Goal: Information Seeking & Learning: Learn about a topic

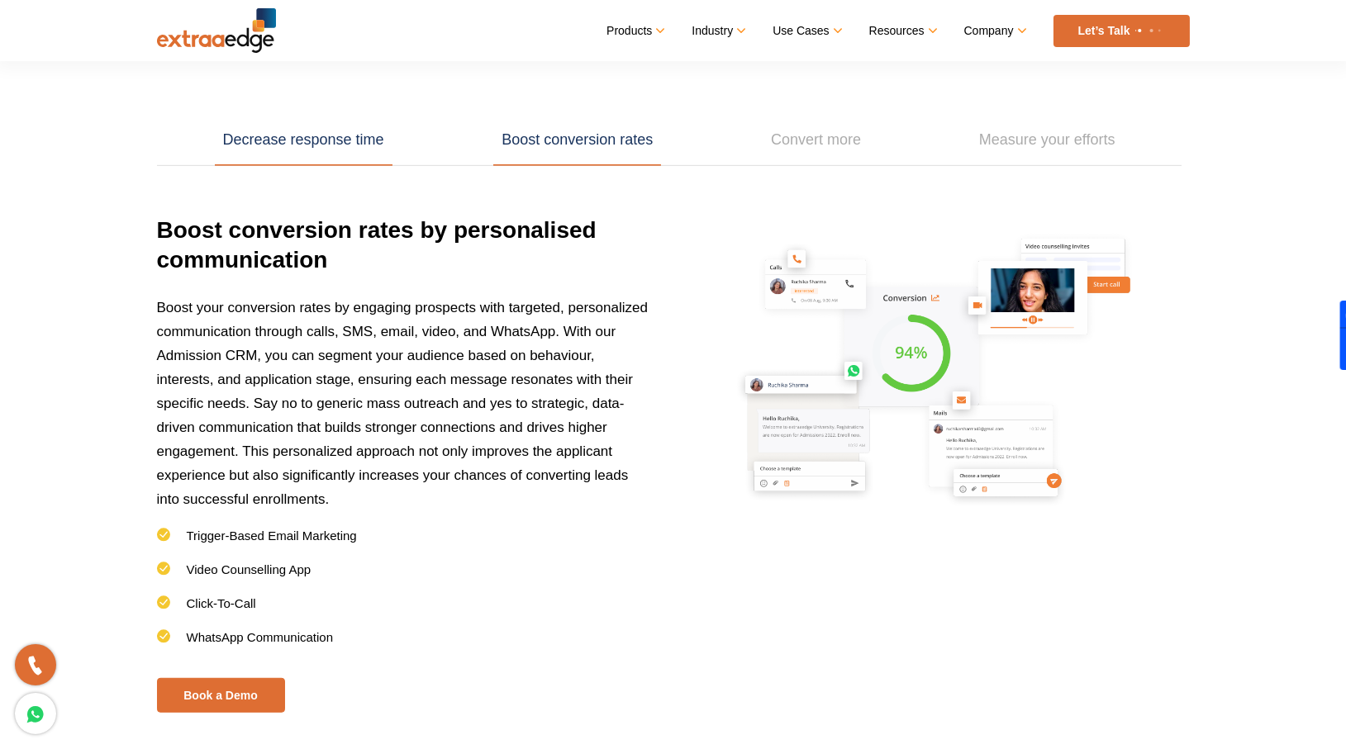
scroll to position [2359, 0]
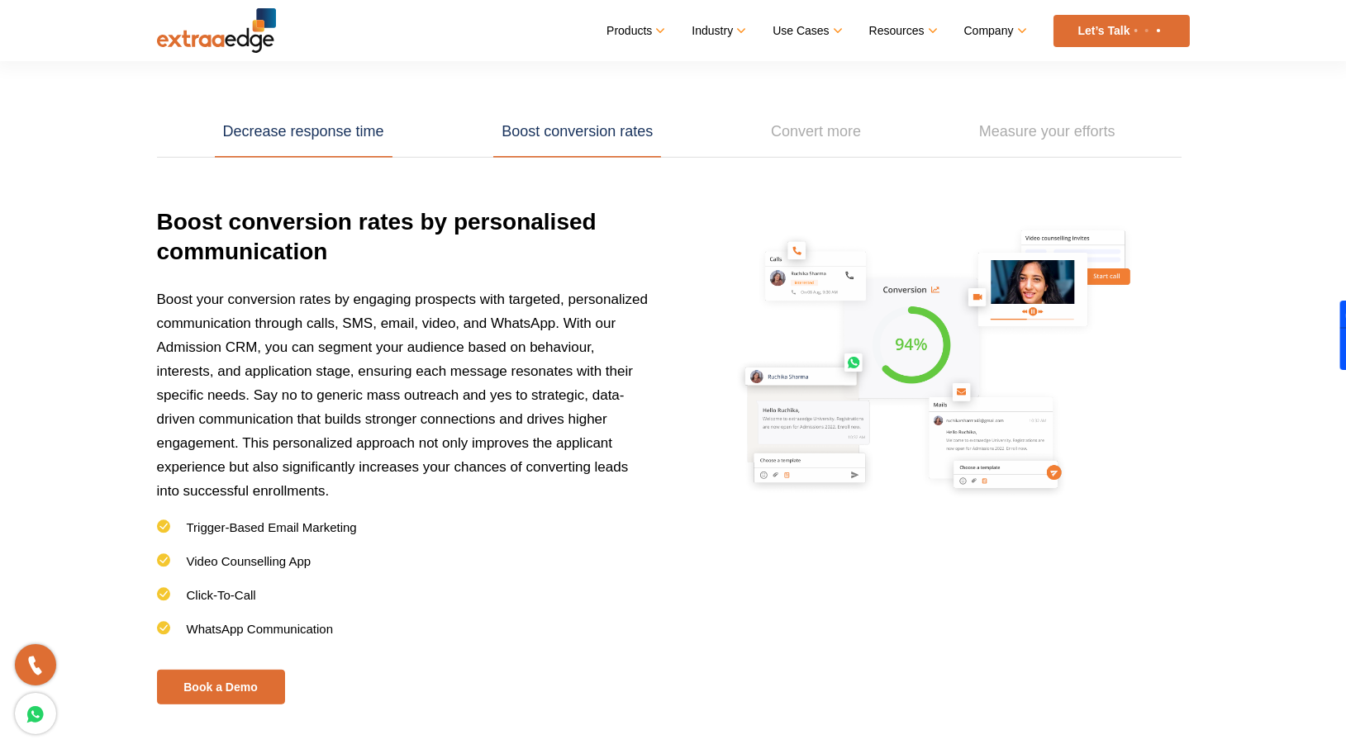
click at [317, 122] on link "Decrease response time" at bounding box center [304, 132] width 178 height 51
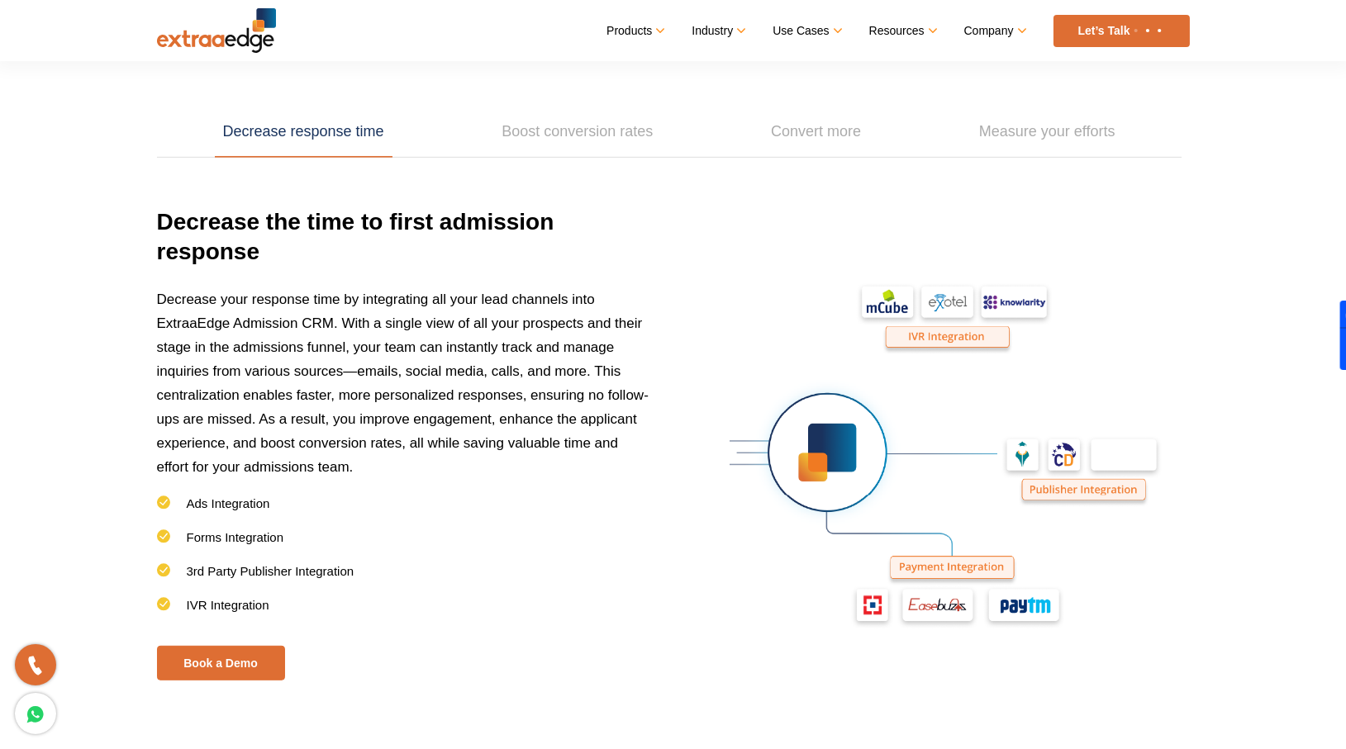
click at [317, 122] on link "Decrease response time" at bounding box center [304, 132] width 178 height 51
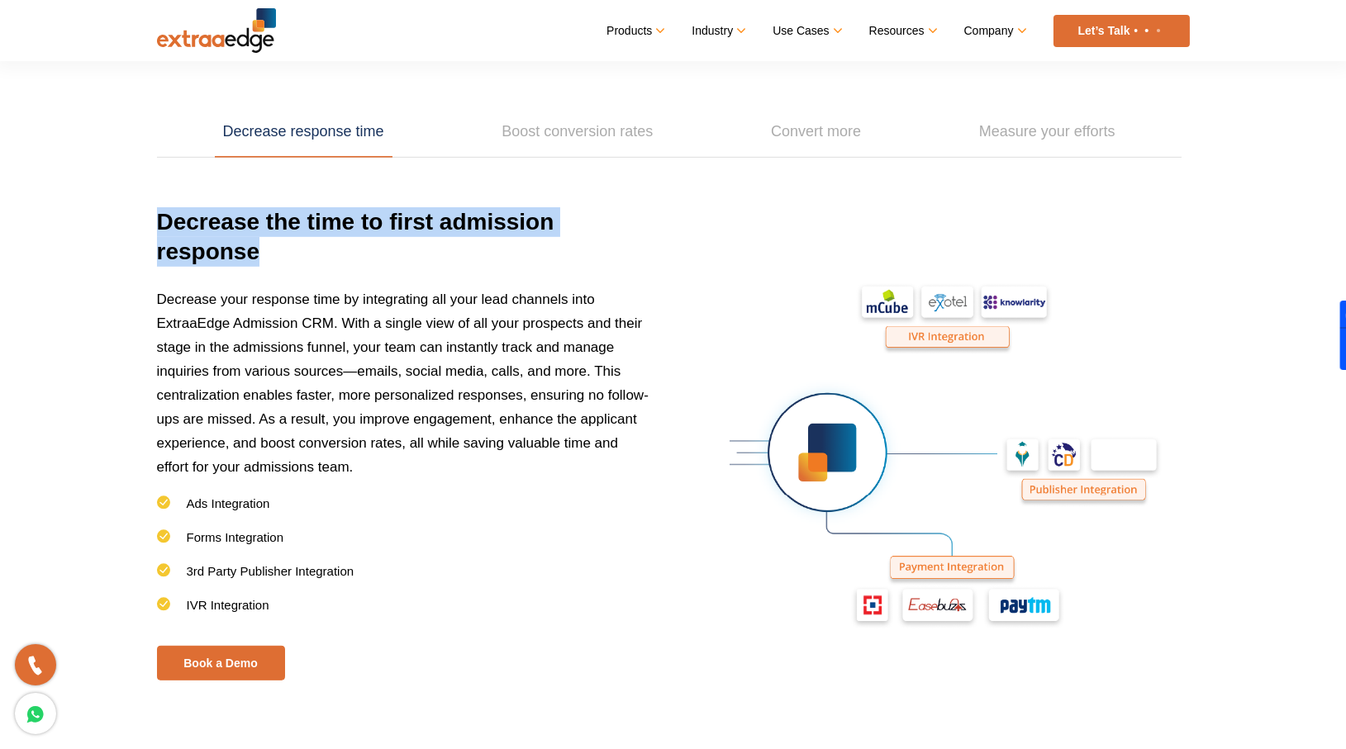
drag, startPoint x: 160, startPoint y: 219, endPoint x: 274, endPoint y: 239, distance: 114.9
click at [274, 239] on h3 "Decrease the time to first admission response" at bounding box center [405, 247] width 496 height 80
click at [573, 121] on link "Boost conversion rates" at bounding box center [577, 132] width 168 height 51
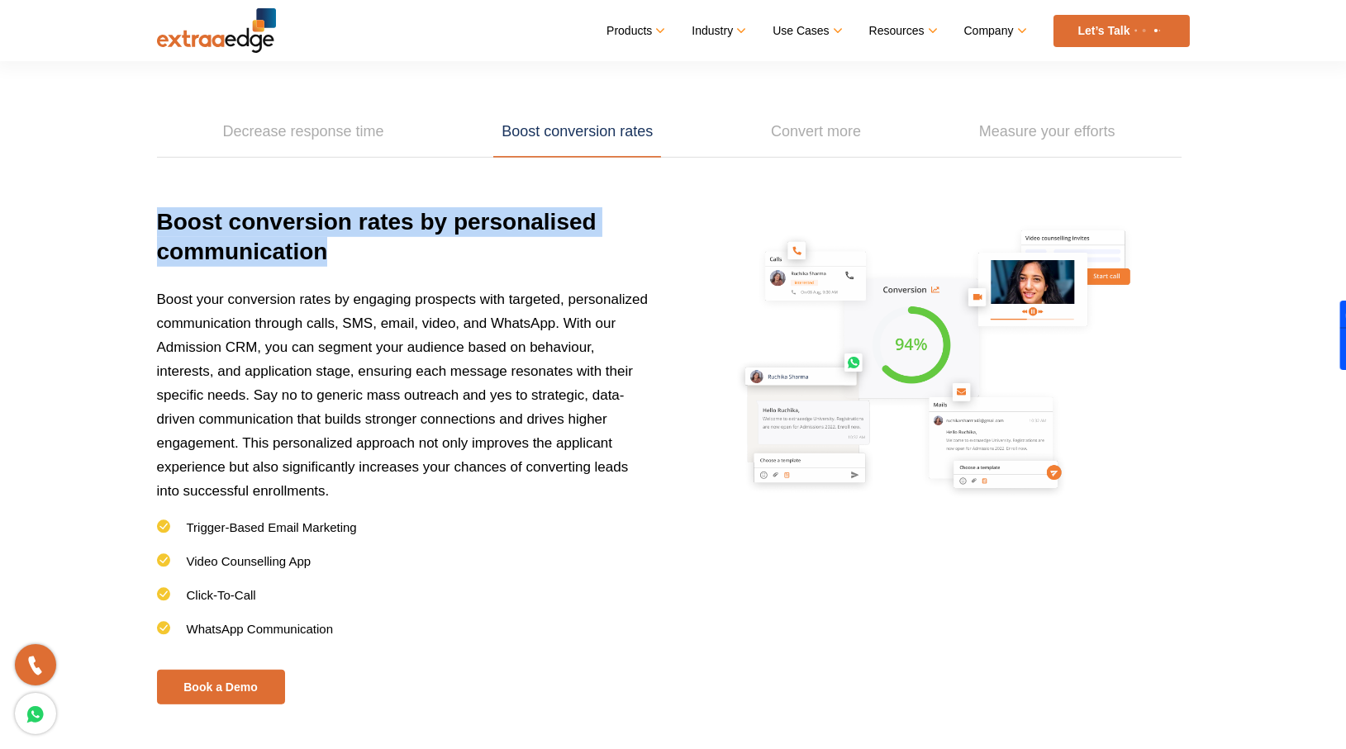
drag, startPoint x: 160, startPoint y: 215, endPoint x: 341, endPoint y: 251, distance: 184.6
click at [341, 251] on h3 "Boost conversion rates by personalised communication" at bounding box center [405, 247] width 496 height 80
click at [776, 132] on link "Convert more" at bounding box center [816, 132] width 107 height 51
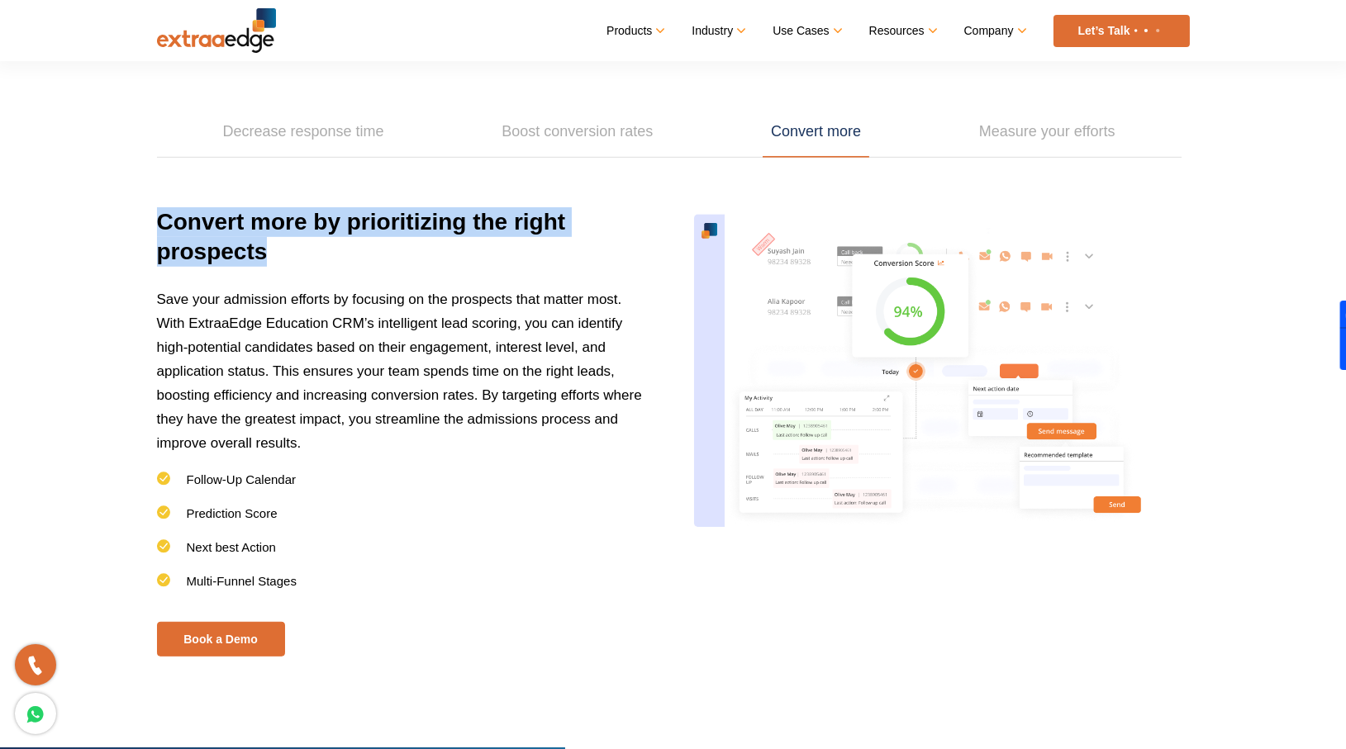
drag, startPoint x: 155, startPoint y: 214, endPoint x: 285, endPoint y: 246, distance: 134.5
click at [285, 246] on div "Decrease response time Boost conversion rates Convert more Measure your efforts…" at bounding box center [674, 340] width 1058 height 633
click at [1020, 131] on link "Measure your efforts" at bounding box center [1047, 132] width 153 height 51
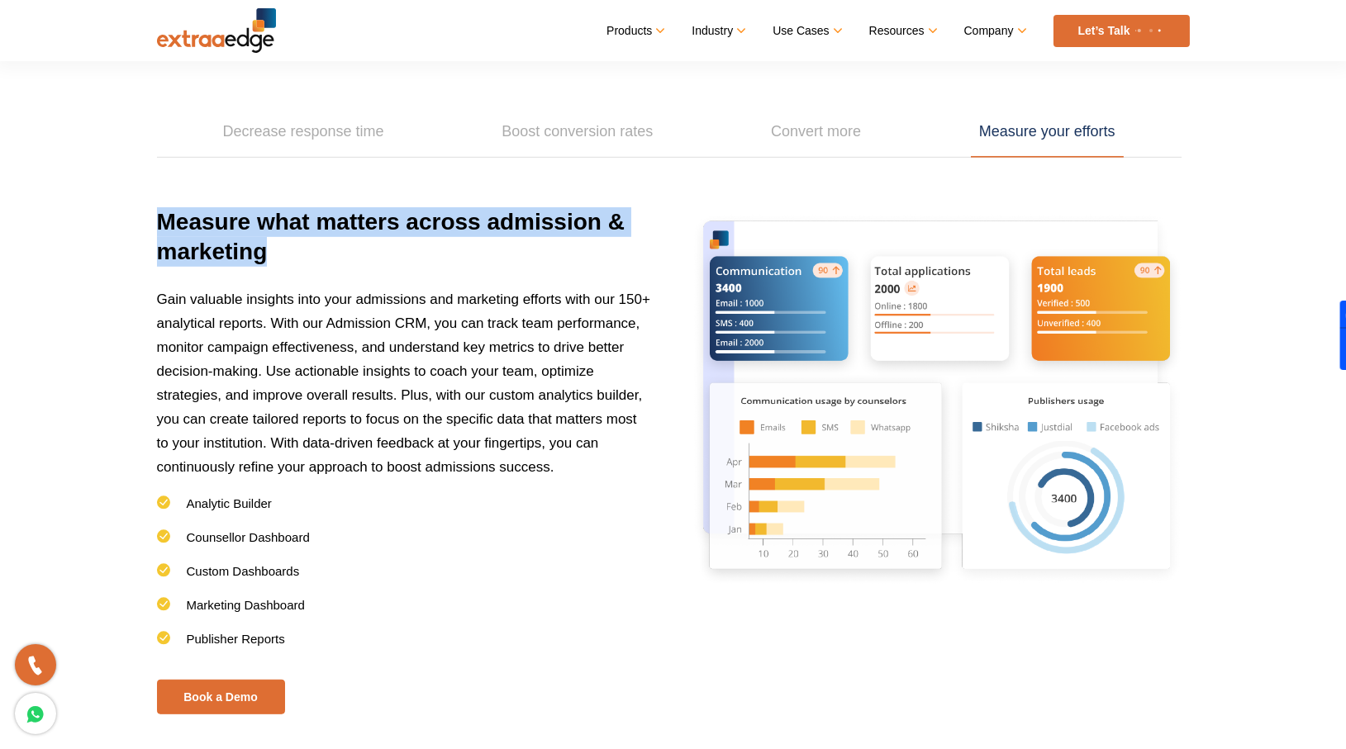
drag, startPoint x: 158, startPoint y: 216, endPoint x: 297, endPoint y: 258, distance: 145.6
click at [297, 258] on h3 "Measure what matters across admission & marketing" at bounding box center [405, 247] width 496 height 80
click at [353, 139] on link "Decrease response time" at bounding box center [304, 132] width 178 height 51
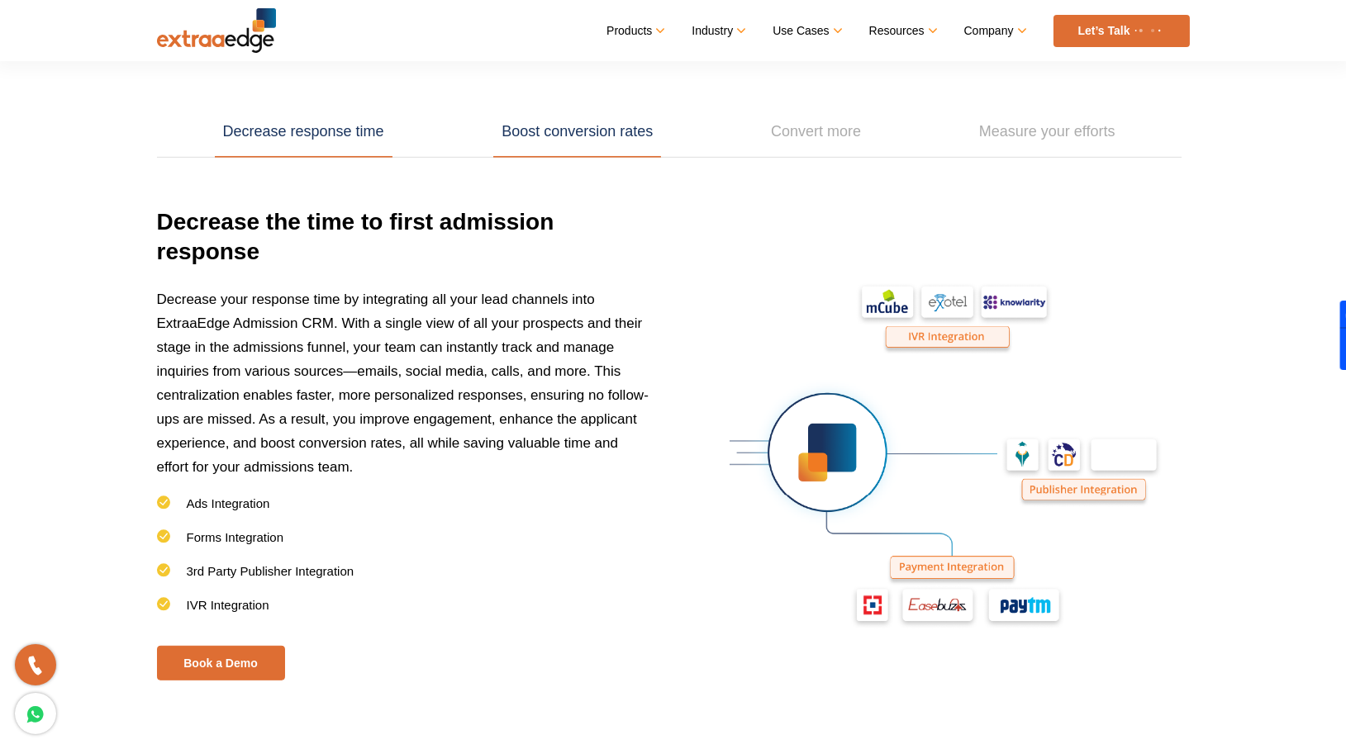
click at [596, 126] on link "Boost conversion rates" at bounding box center [577, 132] width 168 height 51
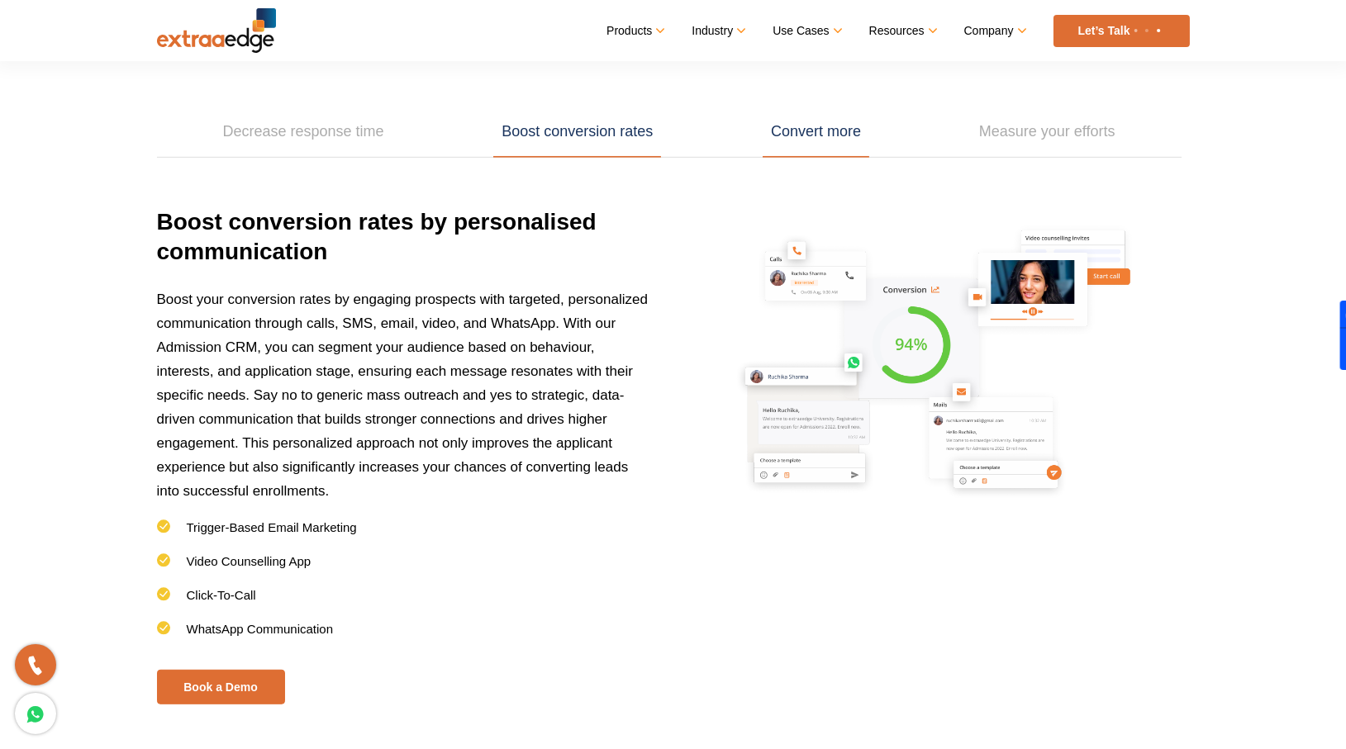
click at [816, 123] on link "Convert more" at bounding box center [816, 132] width 107 height 51
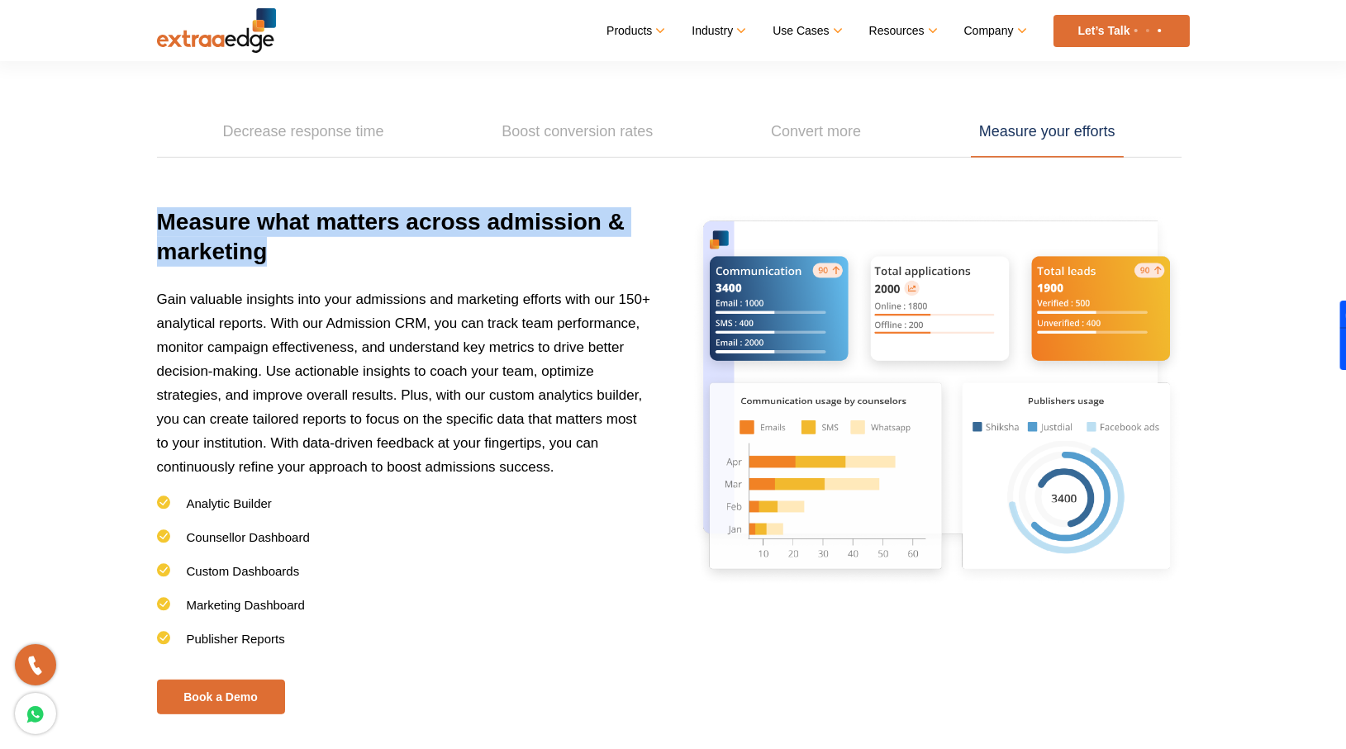
click at [1079, 131] on link "Measure your efforts" at bounding box center [1047, 132] width 153 height 51
click at [1024, 137] on link "Measure your efforts" at bounding box center [1047, 132] width 153 height 51
click at [1043, 133] on link "Measure your efforts" at bounding box center [1047, 132] width 153 height 51
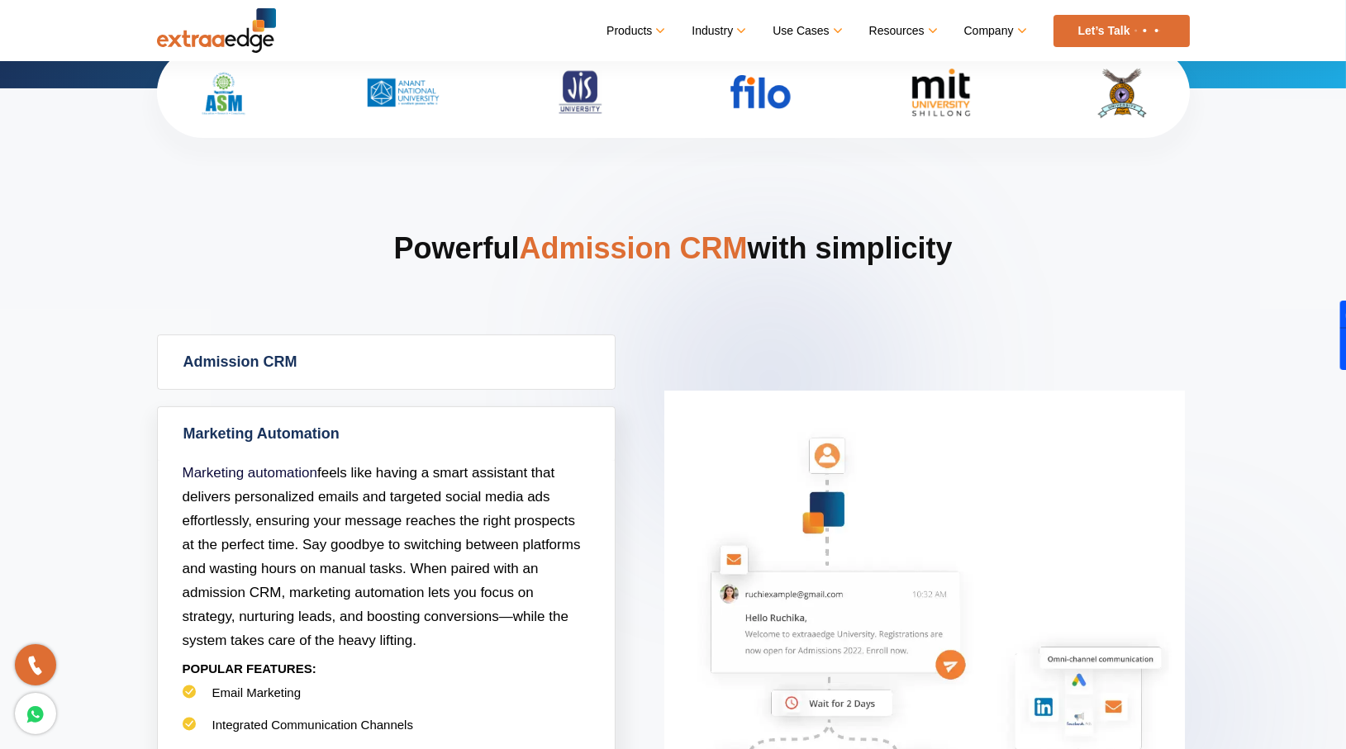
scroll to position [662, 0]
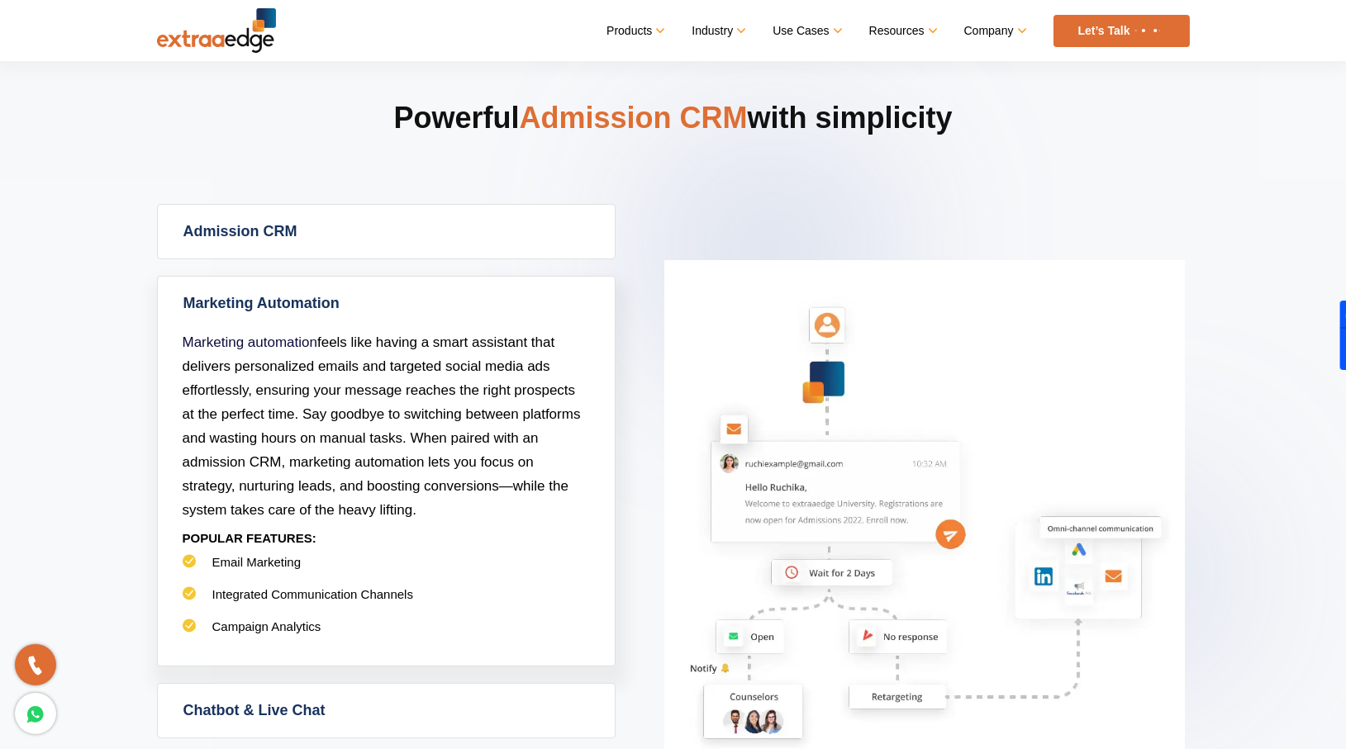
click at [290, 225] on link "Admission CRM" at bounding box center [386, 232] width 457 height 54
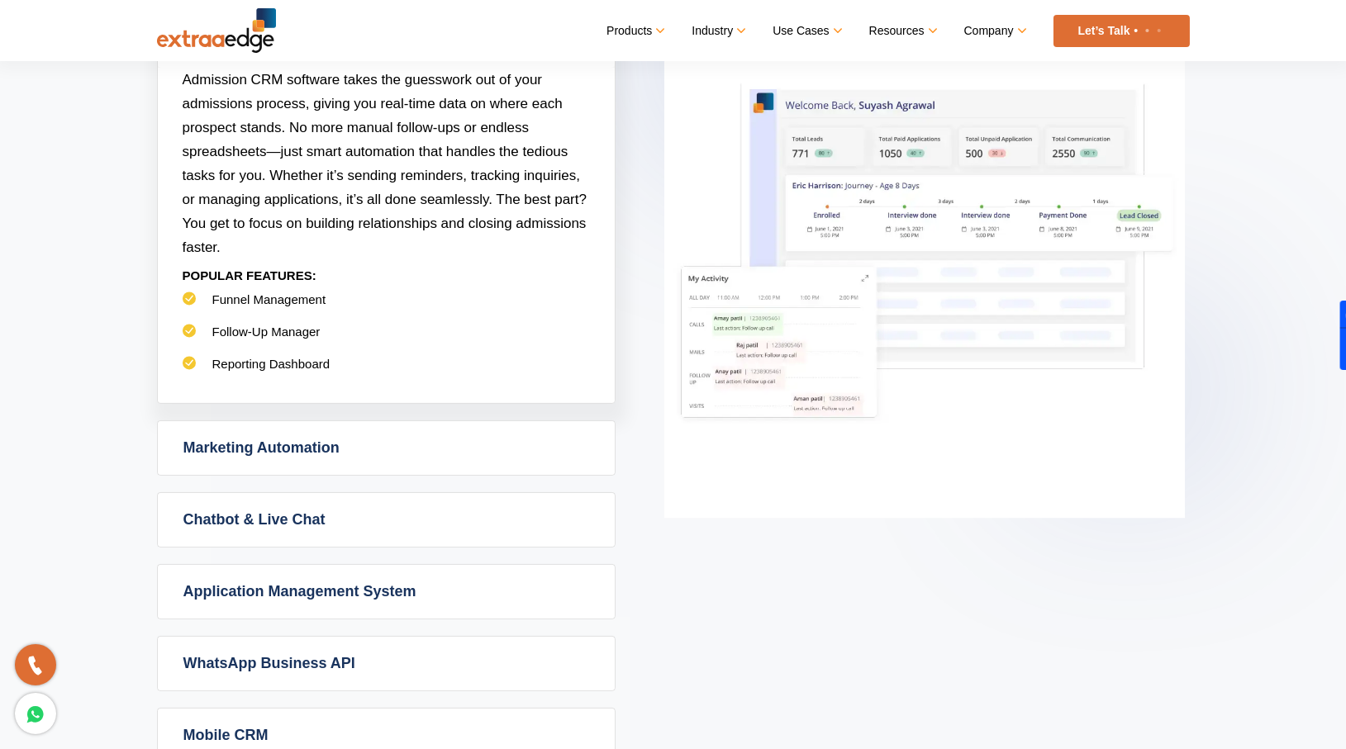
scroll to position [866, 0]
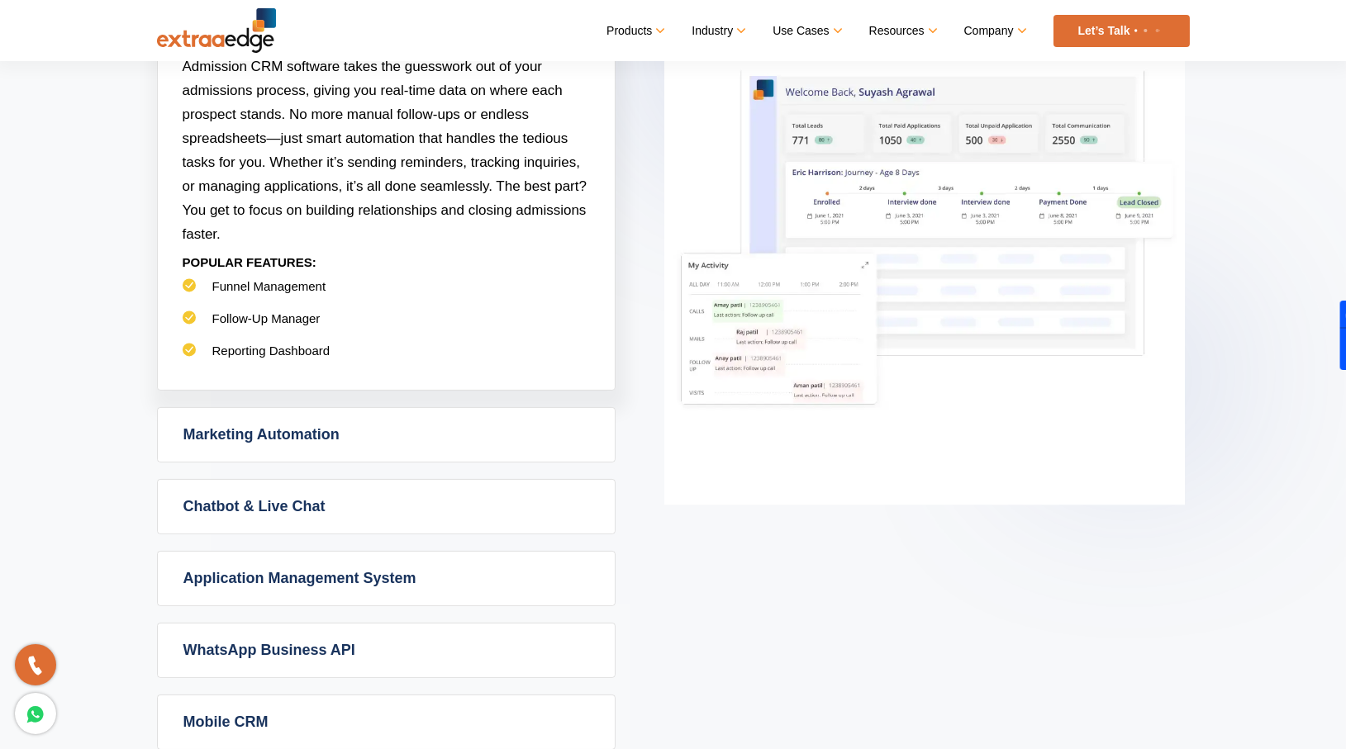
click at [270, 421] on link "Marketing Automation" at bounding box center [386, 435] width 457 height 54
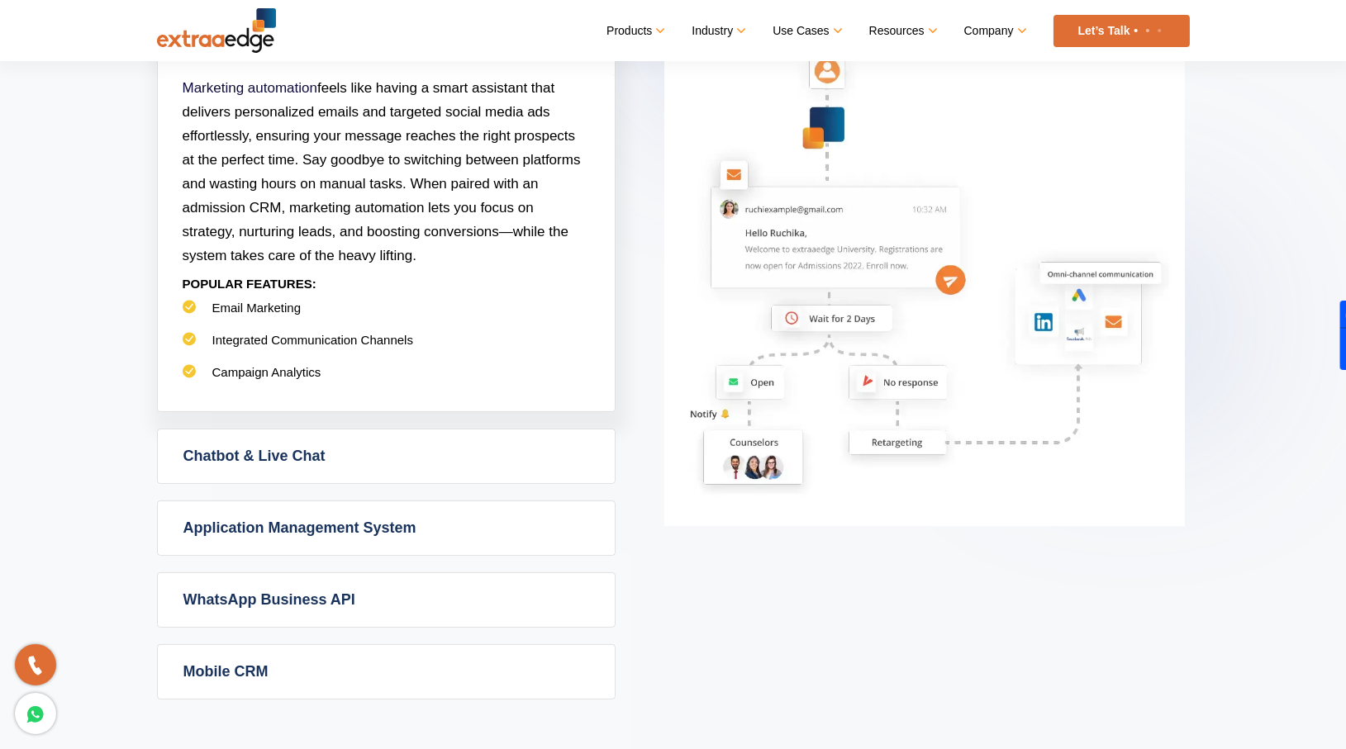
scroll to position [921, 0]
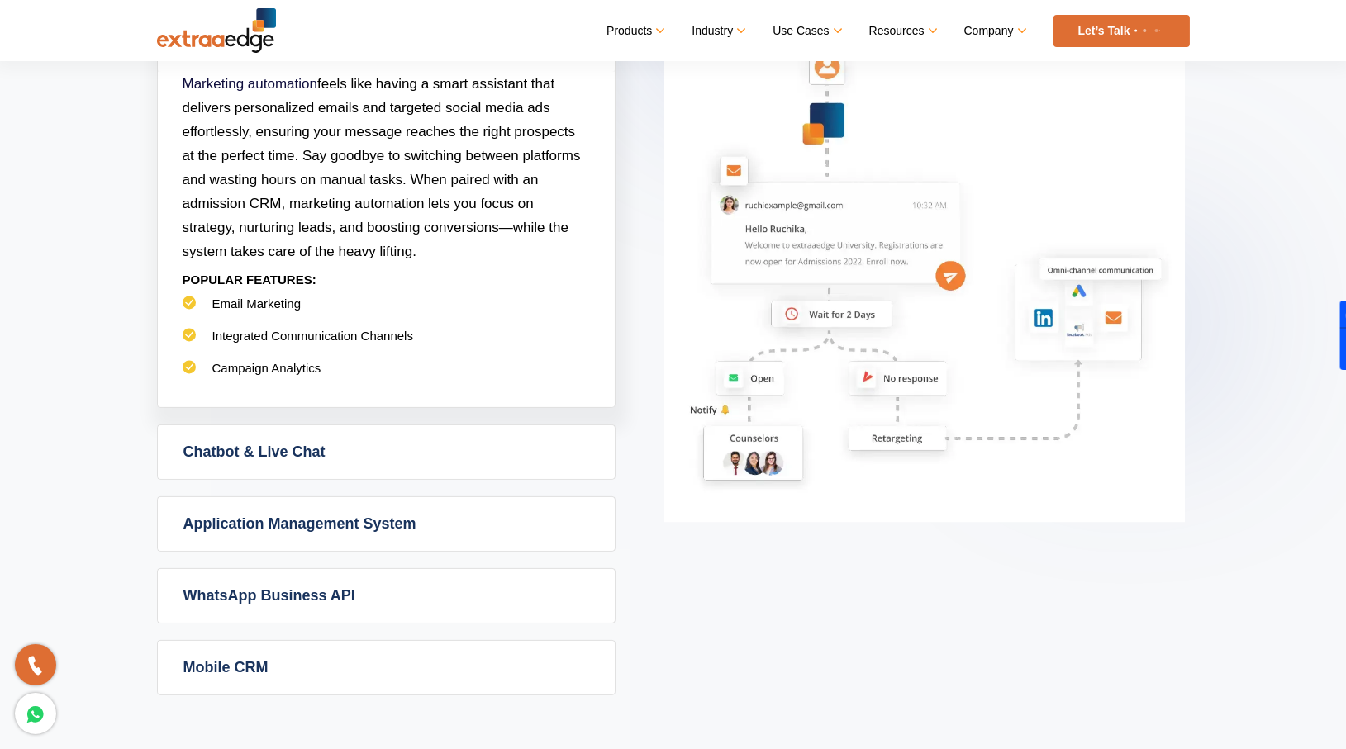
click at [449, 451] on link "Chatbot & Live Chat" at bounding box center [386, 453] width 457 height 54
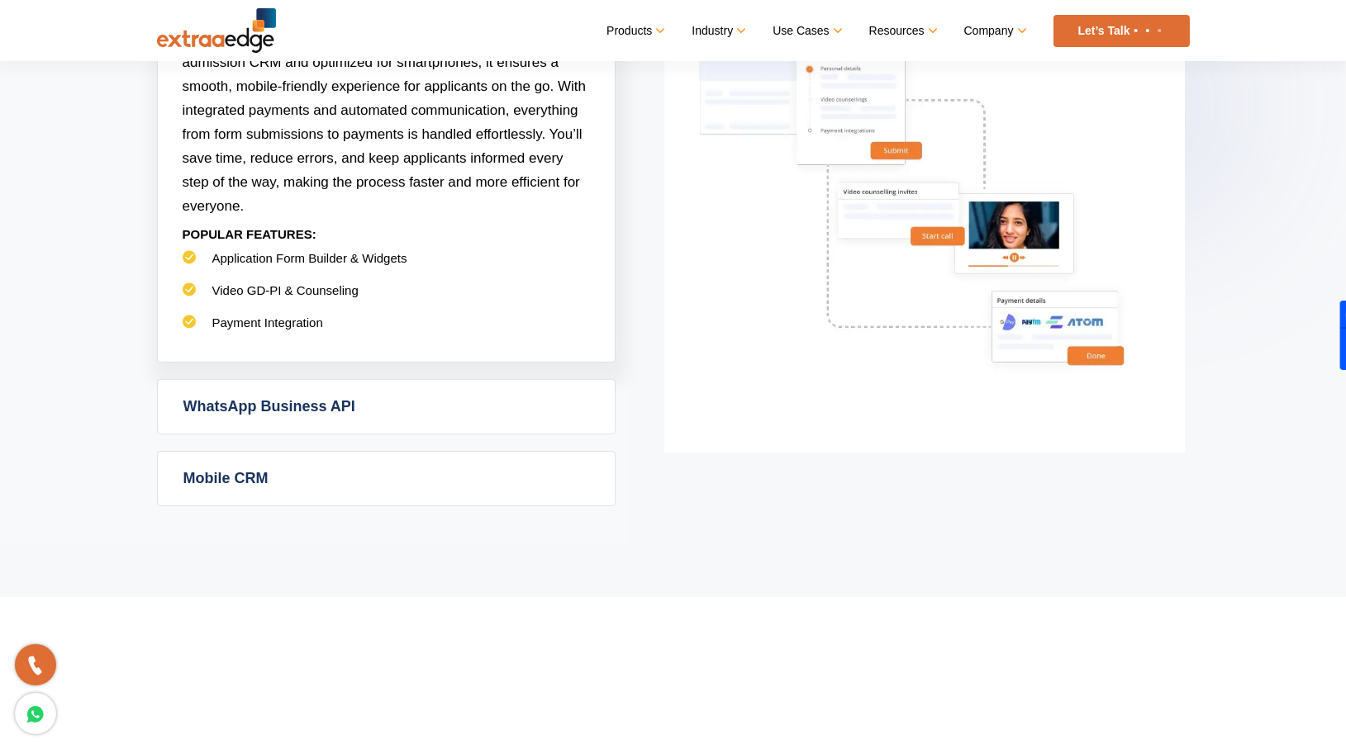
scroll to position [1149, 0]
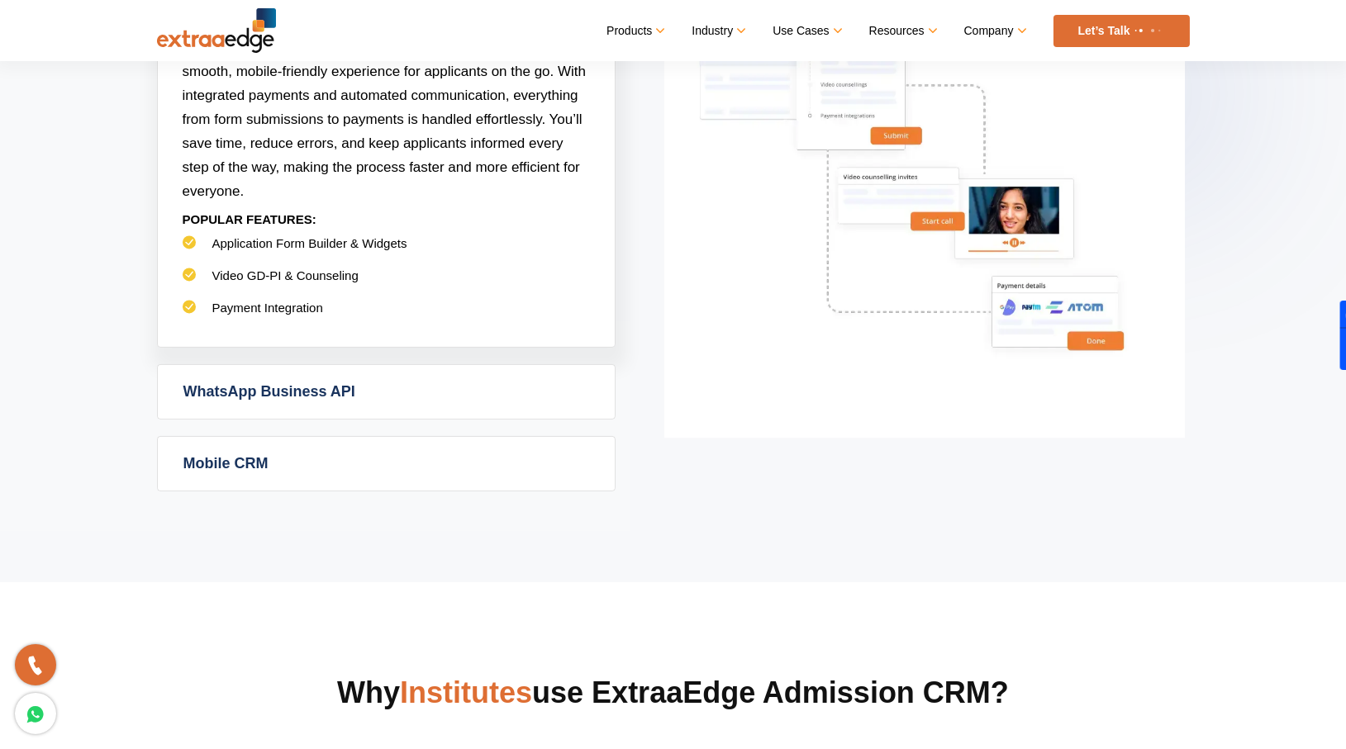
click at [345, 387] on link "WhatsApp Business API" at bounding box center [386, 392] width 457 height 54
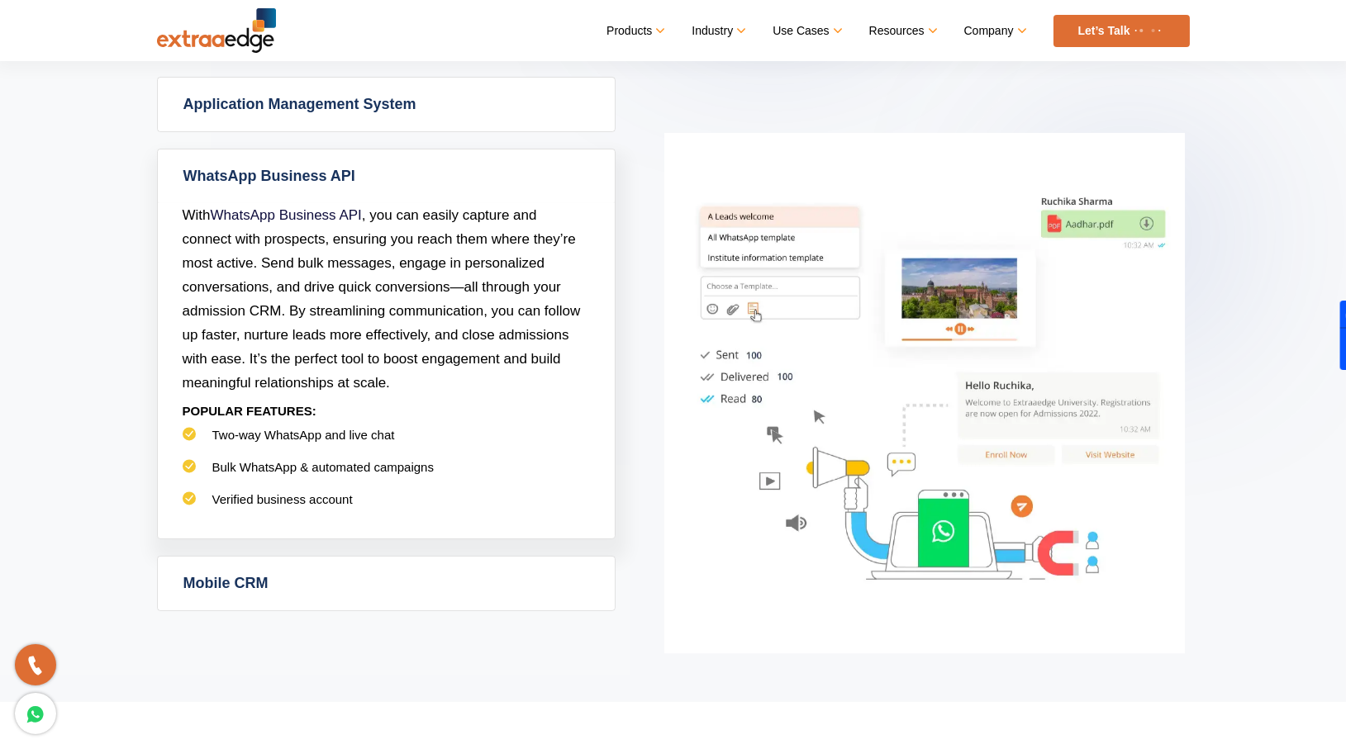
scroll to position [944, 0]
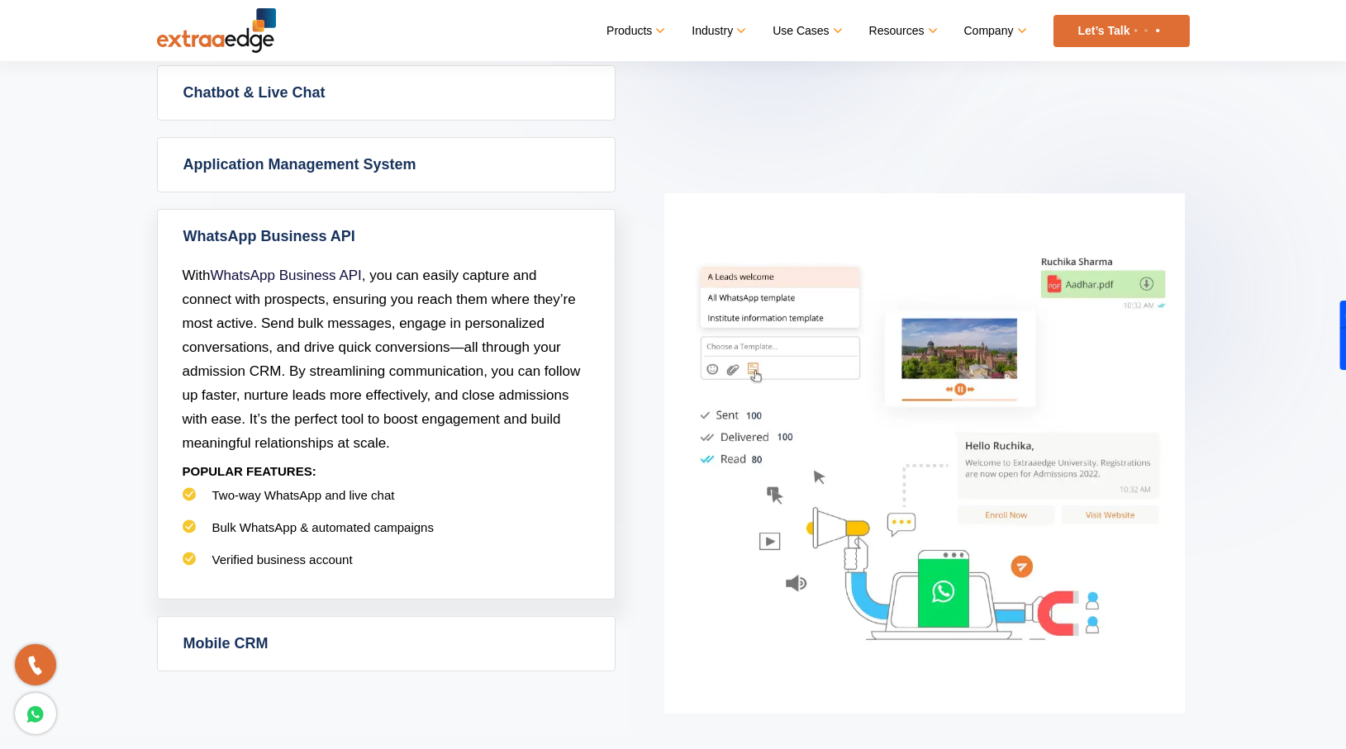
click at [289, 654] on link "Mobile CRM" at bounding box center [386, 644] width 457 height 54
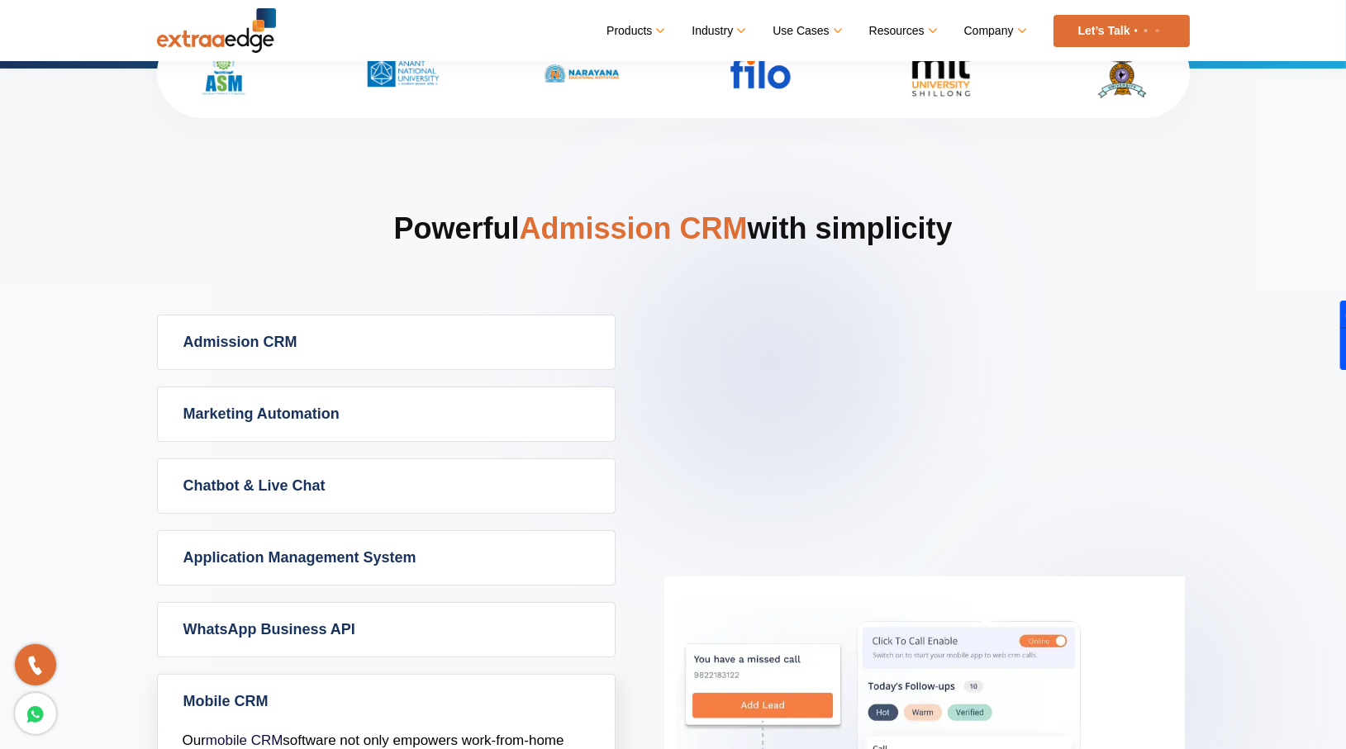
scroll to position [544, 0]
